Goal: Find specific page/section: Find specific page/section

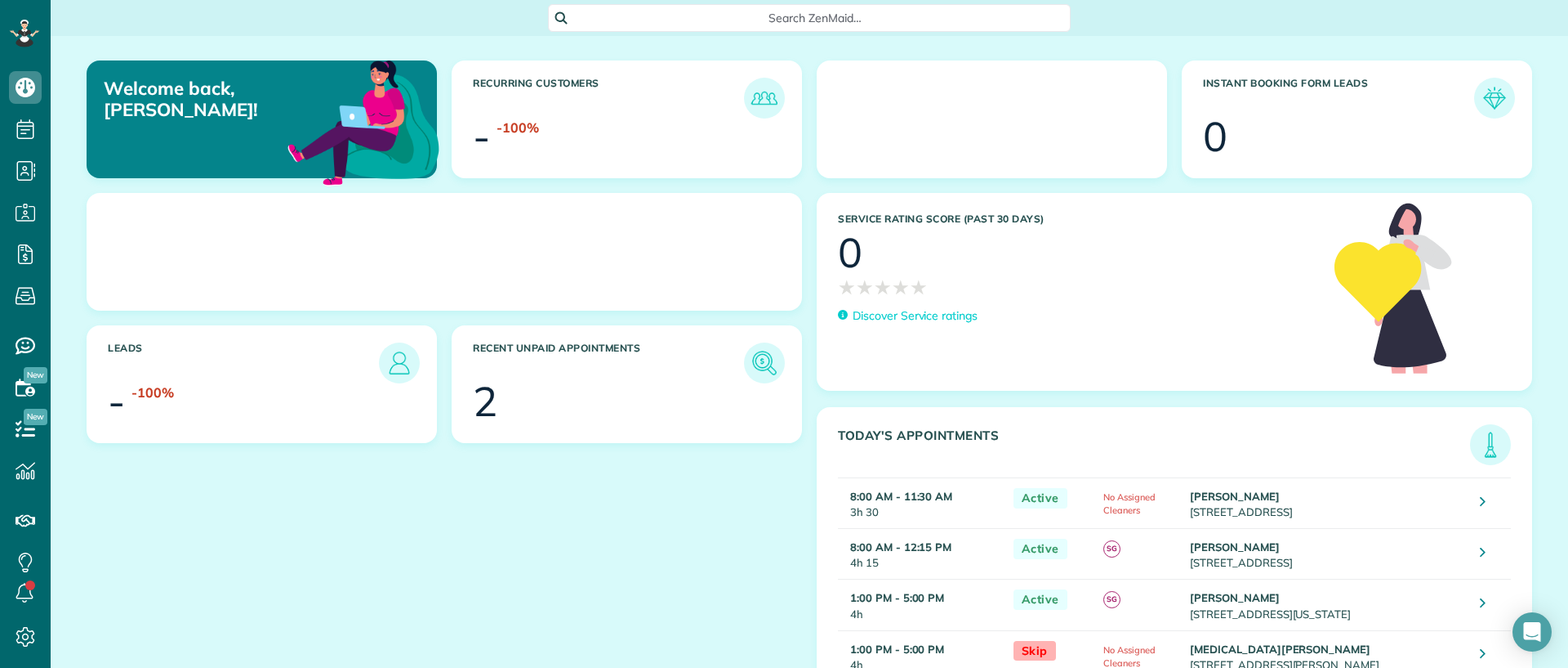
scroll to position [7, 7]
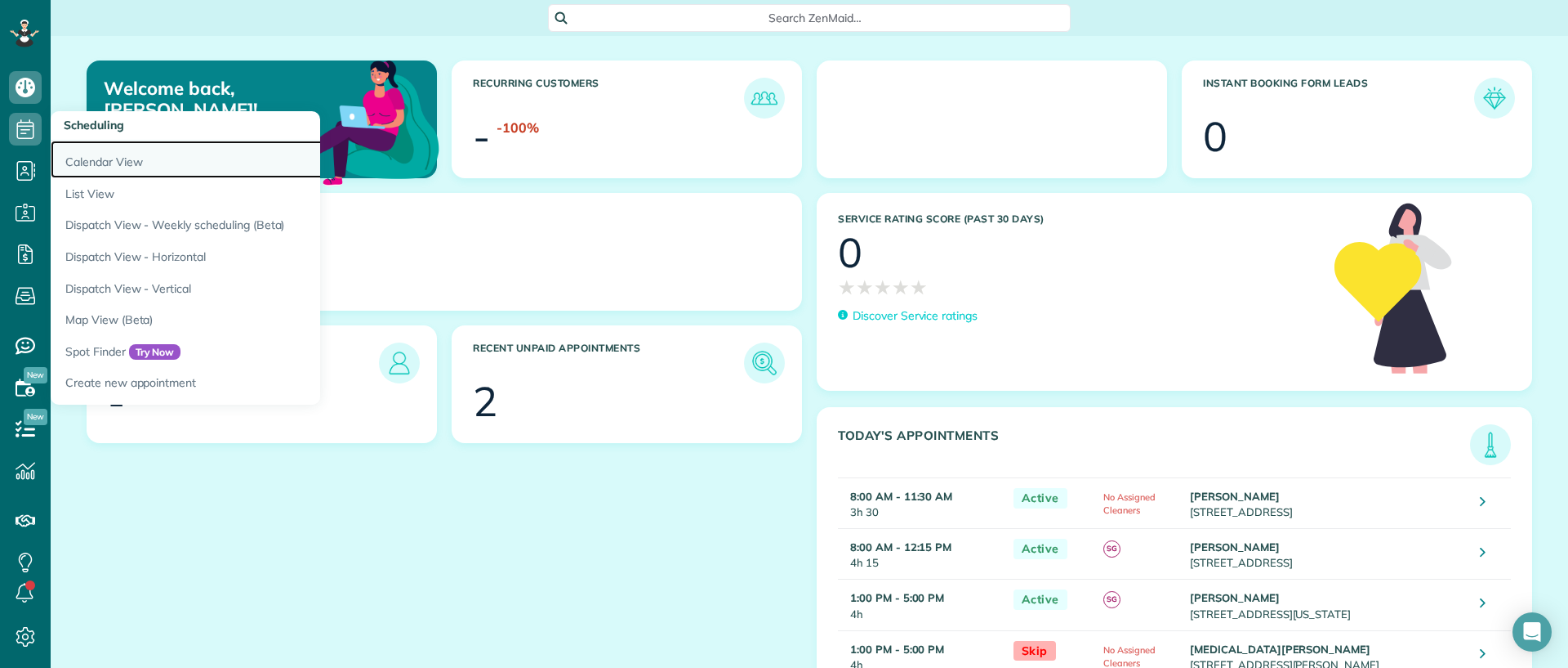
click at [83, 161] on link "Calendar View" at bounding box center [254, 160] width 409 height 37
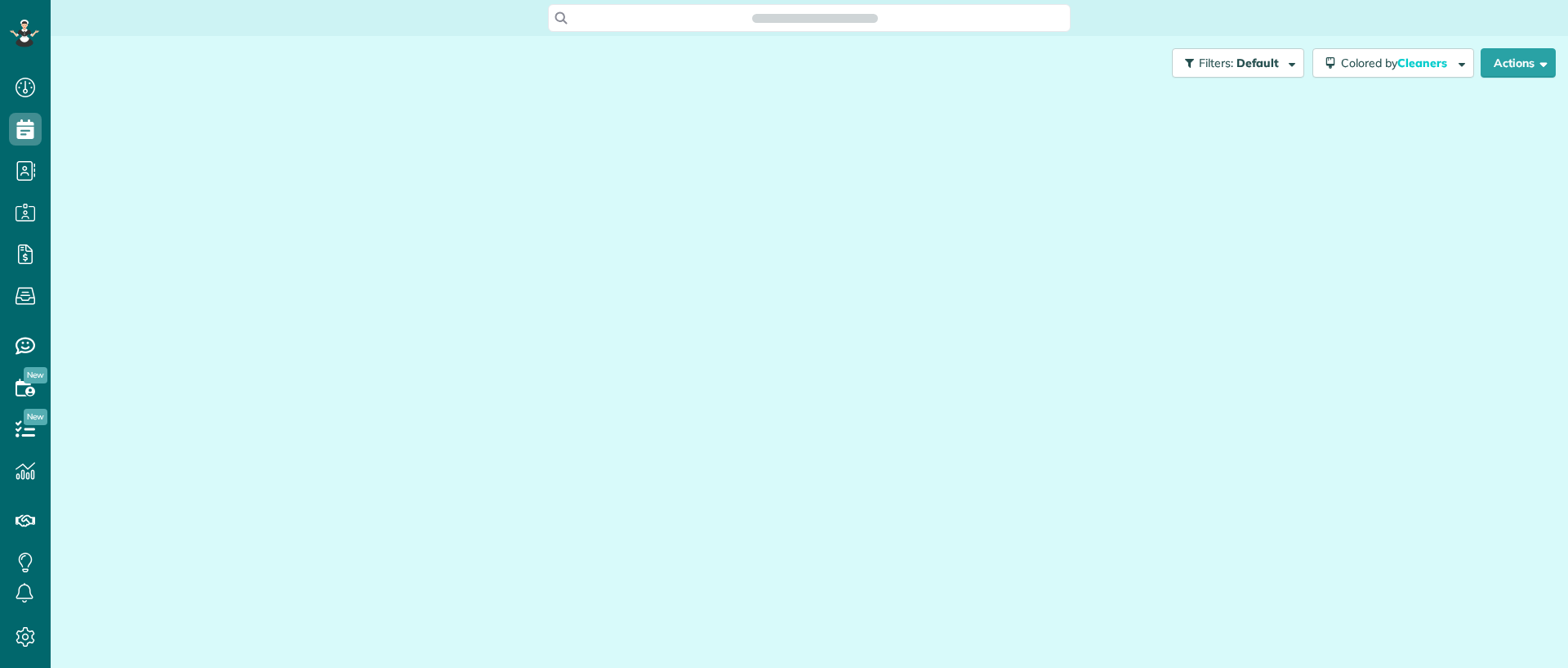
scroll to position [668, 50]
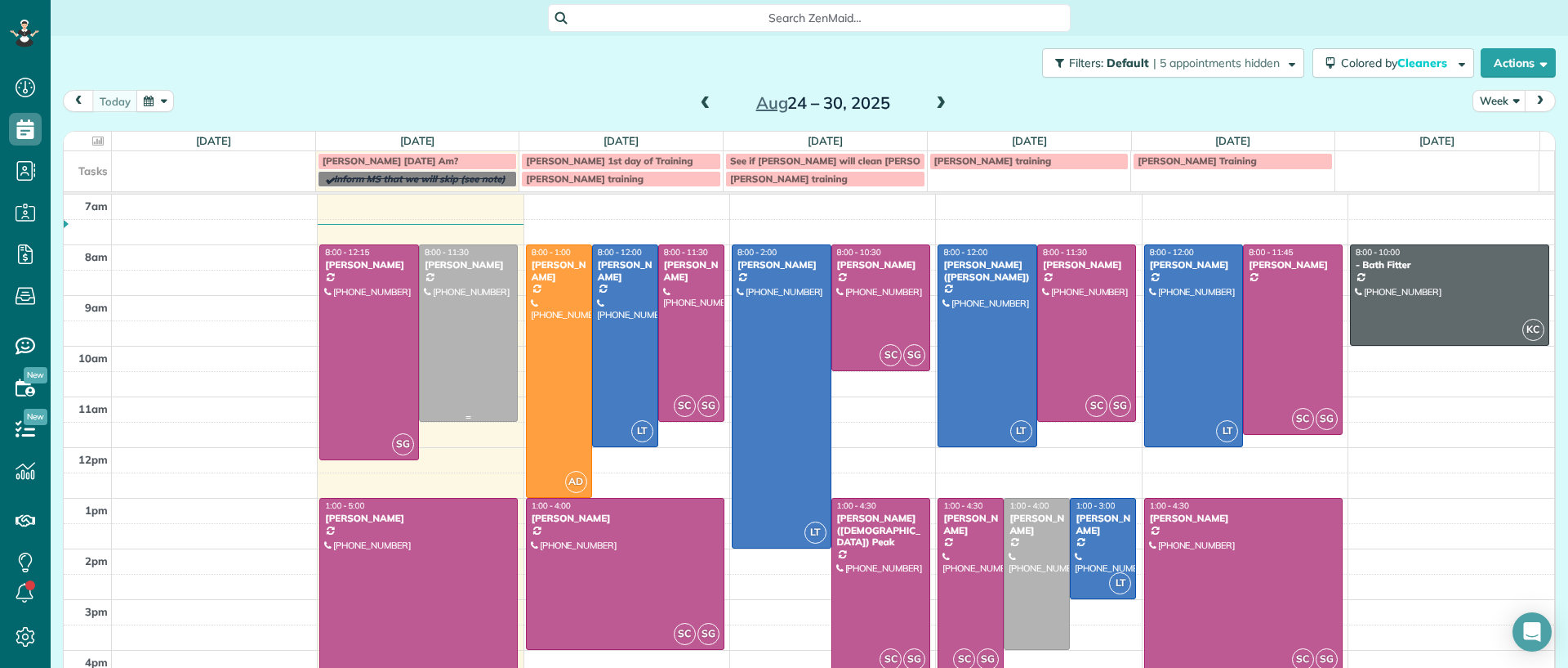
click at [462, 360] on div at bounding box center [469, 333] width 98 height 175
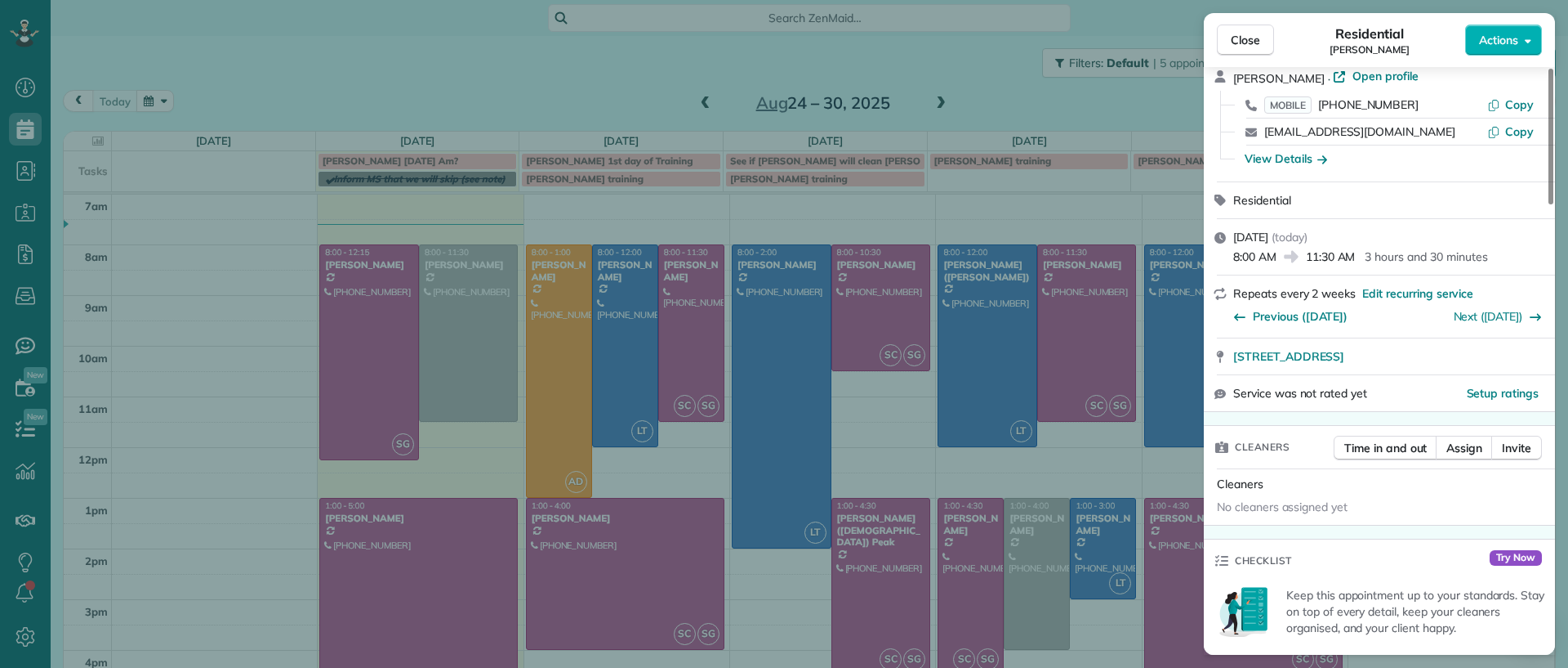
scroll to position [613, 0]
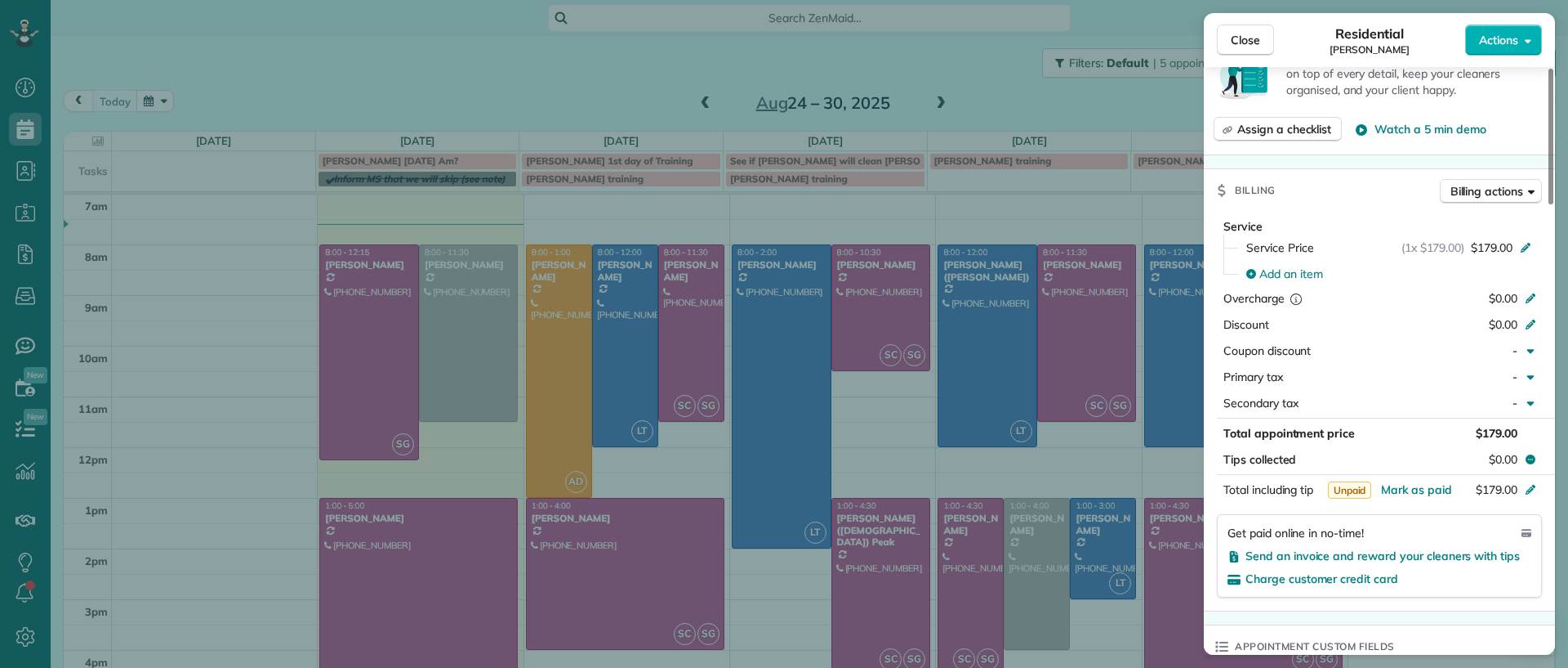
click at [267, 75] on div "Close Residential Imani Holmes Actions Status Active Imani Holmes · Open profil…" at bounding box center [784, 334] width 1568 height 668
